Goal: Task Accomplishment & Management: Manage account settings

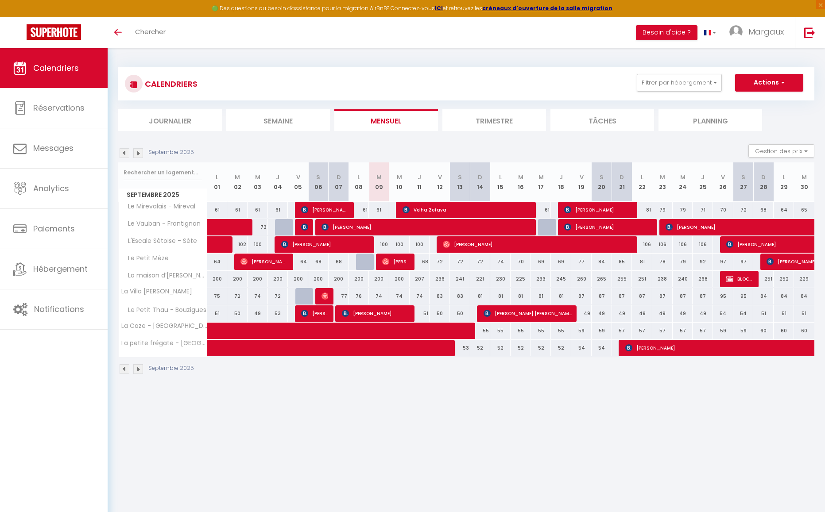
click at [546, 228] on div at bounding box center [548, 227] width 20 height 17
type input "80"
type input "Mer 17 Septembre 2025"
type input "Jeu 18 Septembre 2025"
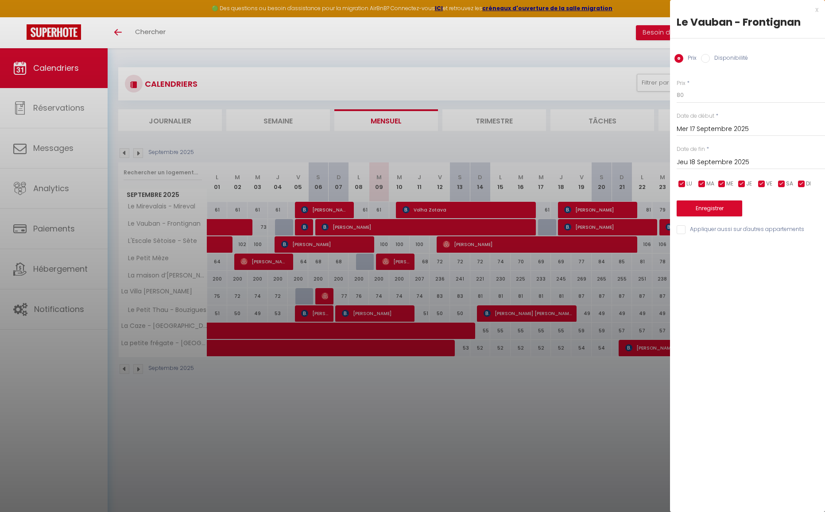
click at [706, 58] on input "Disponibilité" at bounding box center [705, 58] width 9 height 9
radio input "true"
radio input "false"
click at [713, 99] on select "Disponible Indisponible" at bounding box center [751, 95] width 148 height 17
click at [677, 87] on select "Disponible Indisponible" at bounding box center [751, 95] width 148 height 17
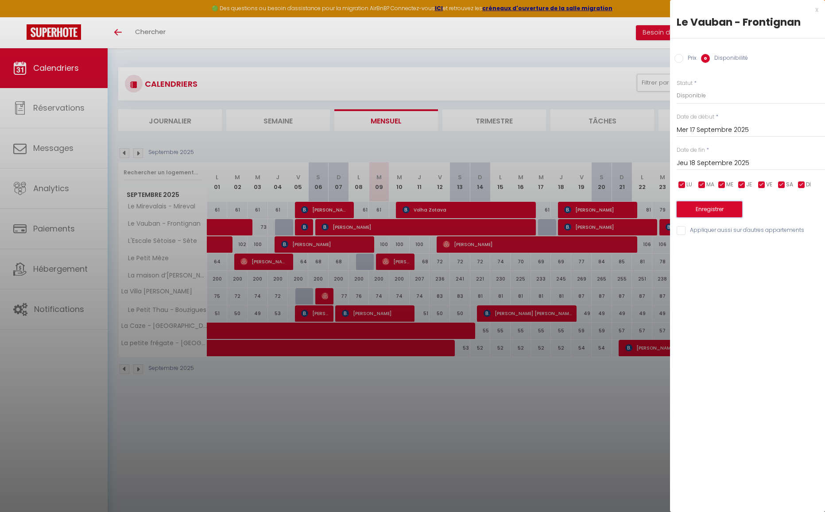
click at [722, 205] on button "Enregistrer" at bounding box center [710, 209] width 66 height 16
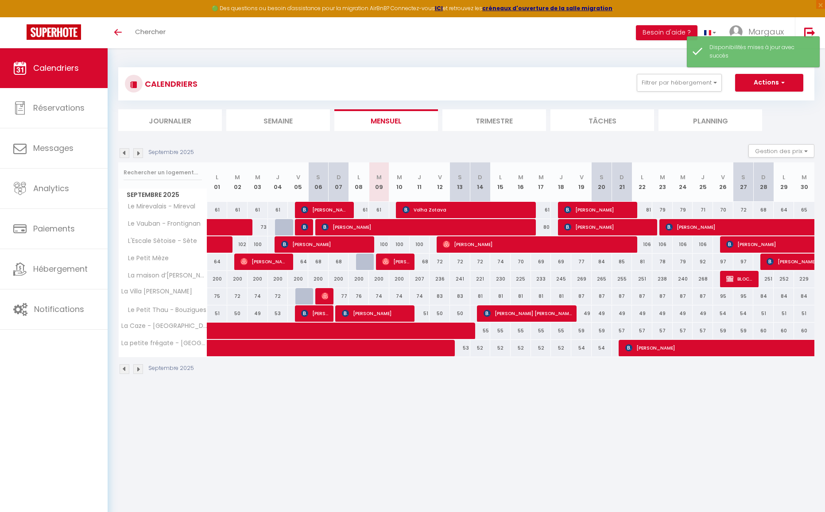
click at [578, 321] on div "49" at bounding box center [581, 314] width 20 height 16
select select "1"
type input "Ven 19 Septembre 2025"
type input "Sam 20 Septembre 2025"
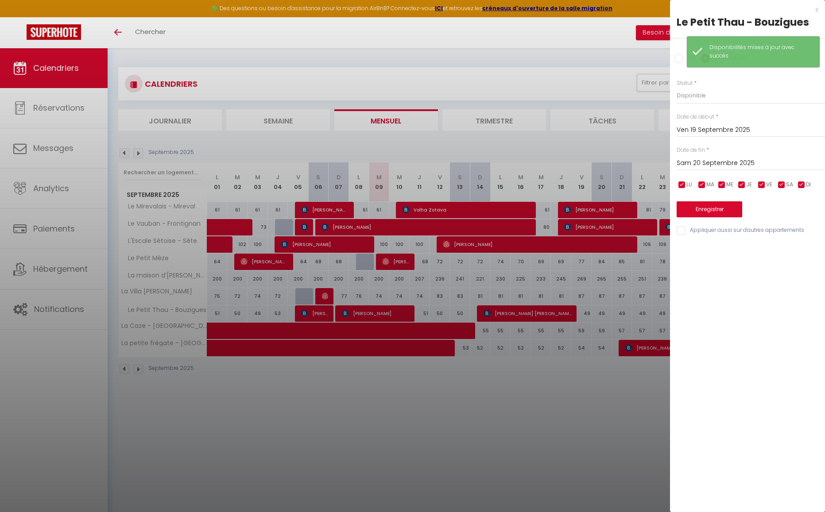
click at [592, 293] on div at bounding box center [412, 256] width 825 height 512
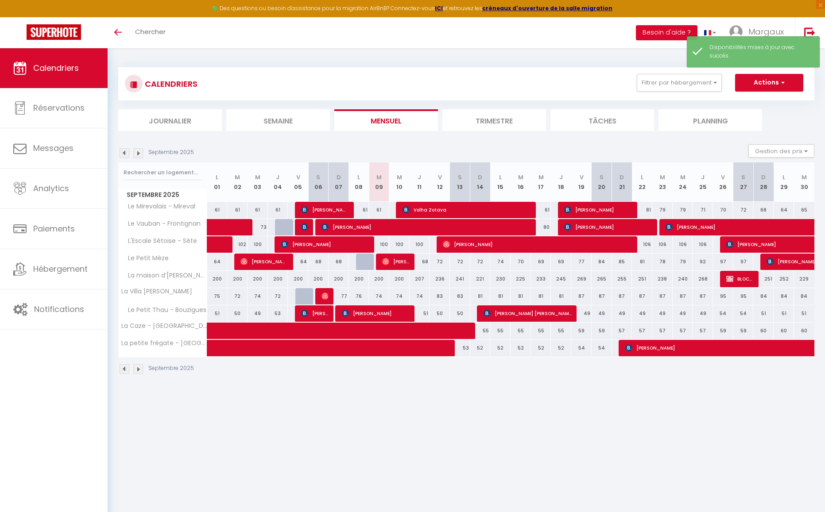
click at [138, 152] on img at bounding box center [138, 153] width 10 height 10
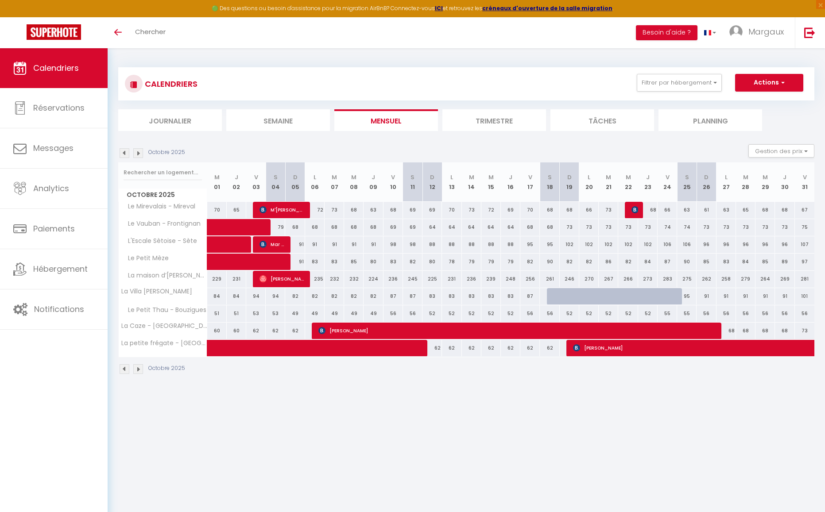
click at [120, 152] on img at bounding box center [125, 153] width 10 height 10
